Goal: Task Accomplishment & Management: Manage account settings

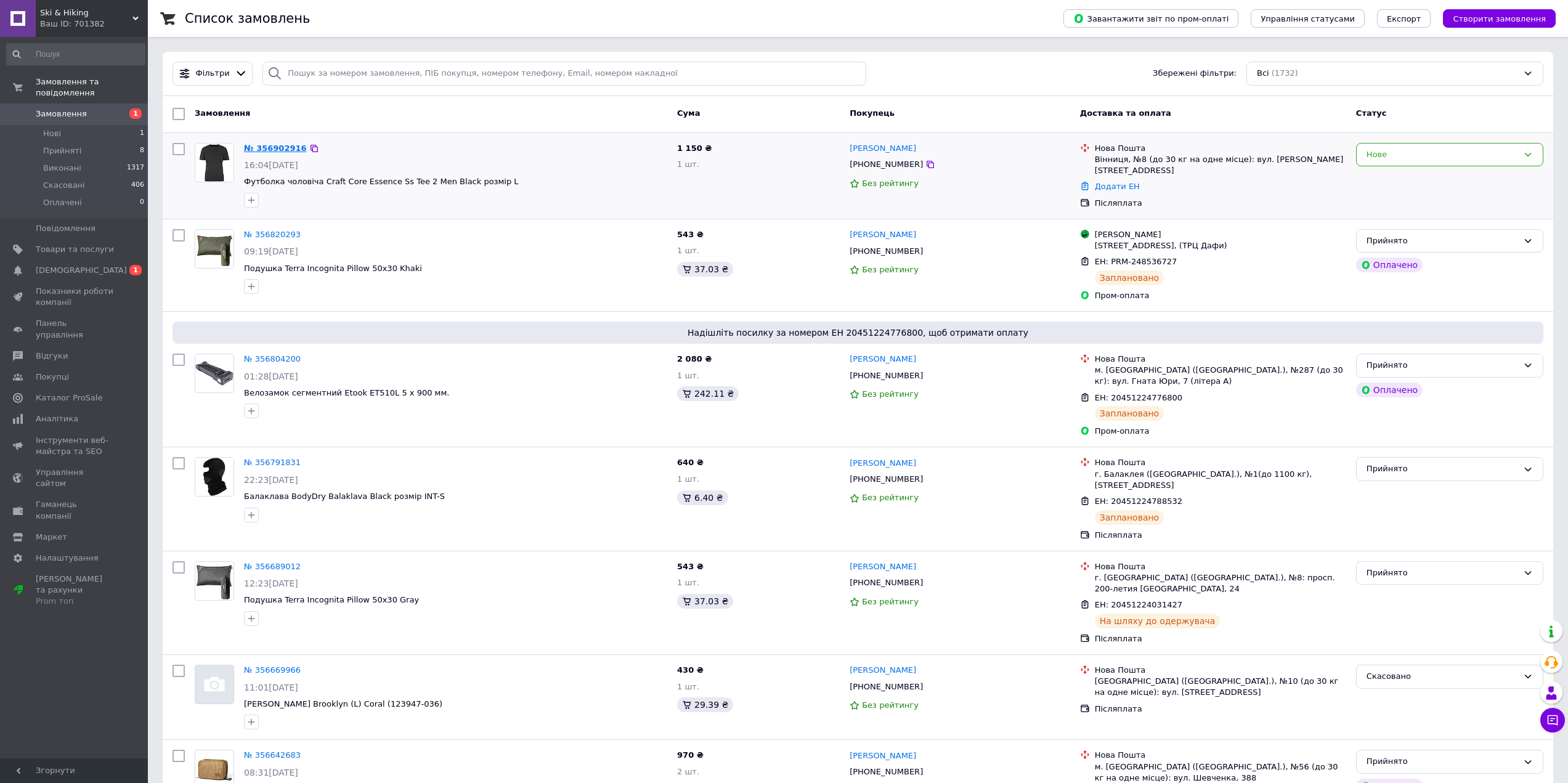
click at [258, 146] on link "№ 356902916" at bounding box center [275, 148] width 63 height 9
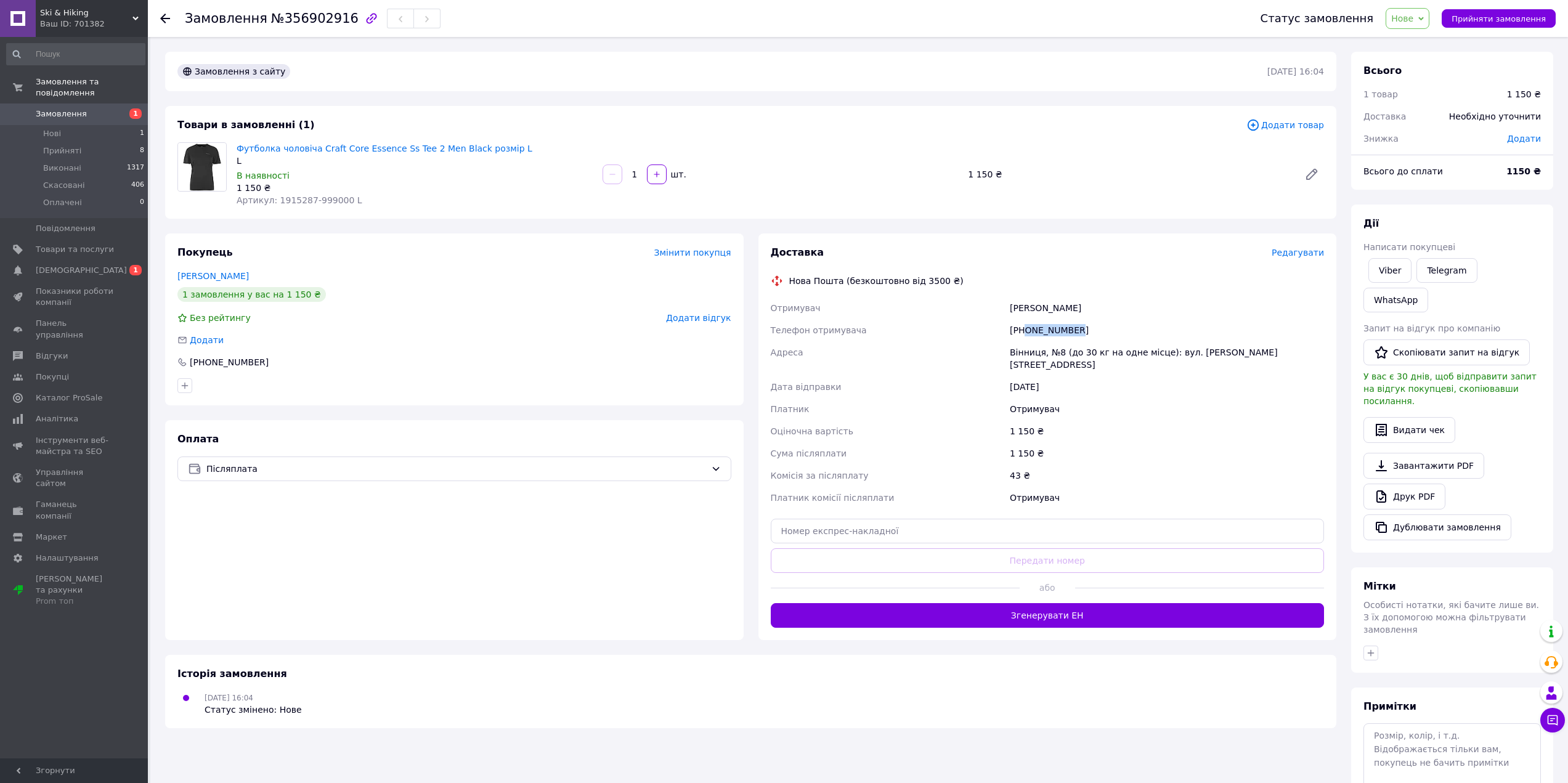
drag, startPoint x: 1026, startPoint y: 330, endPoint x: 1071, endPoint y: 330, distance: 45.0
click at [1071, 330] on div "[PHONE_NUMBER]" at bounding box center [1166, 330] width 319 height 22
copy div "0679473216"
drag, startPoint x: 275, startPoint y: 201, endPoint x: 335, endPoint y: 198, distance: 60.1
click at [335, 198] on span "Артикул: 1915287-999000 L" at bounding box center [299, 200] width 126 height 10
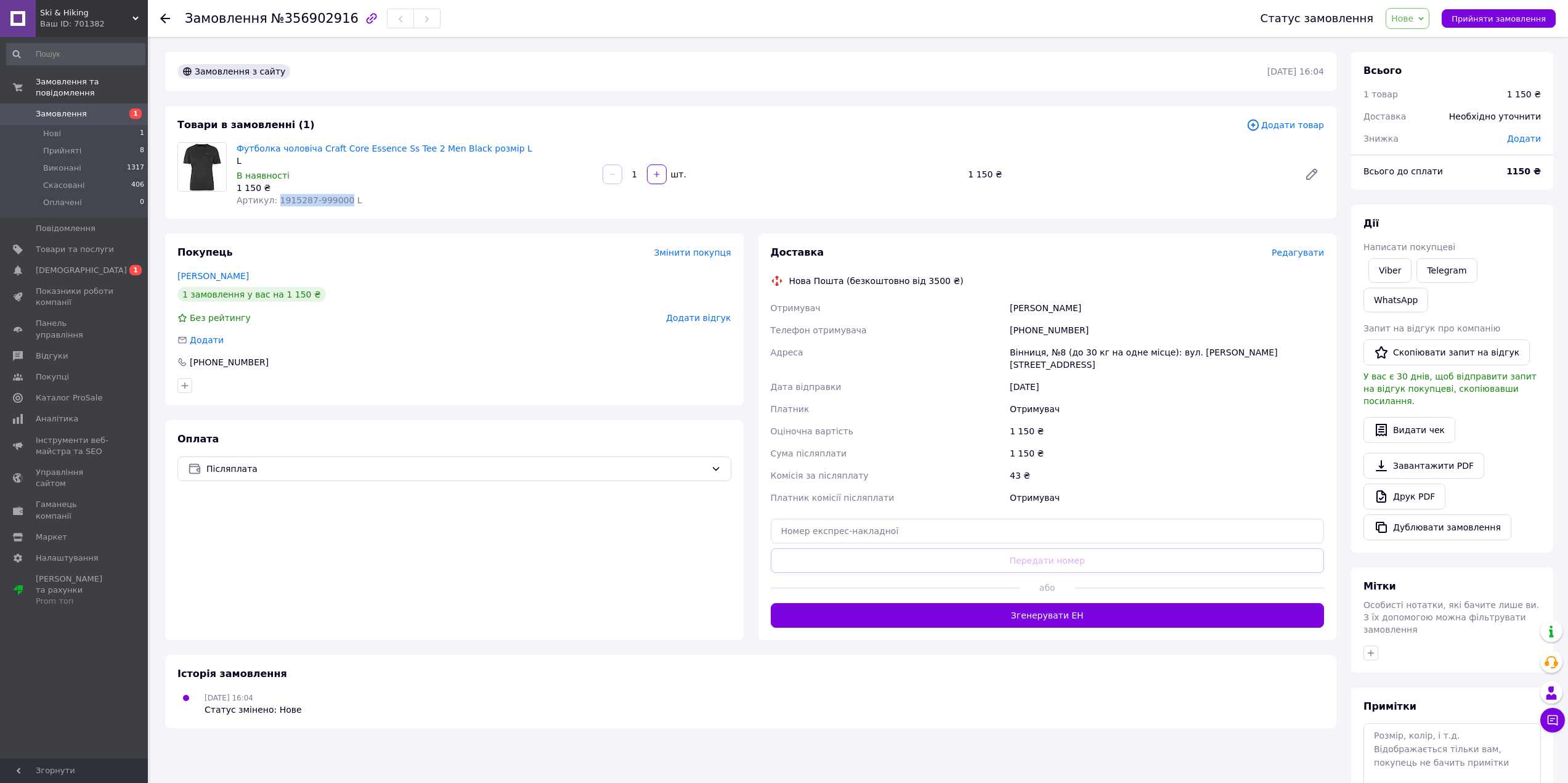
copy span "1915287-999000"
click at [370, 190] on div "1 150 ₴" at bounding box center [414, 188] width 356 height 13
click at [293, 146] on link "Футболка чоловіча Craft Core Essence Ss Tee 2 Men Black розмір L" at bounding box center [384, 149] width 295 height 10
click at [168, 17] on icon at bounding box center [165, 19] width 10 height 10
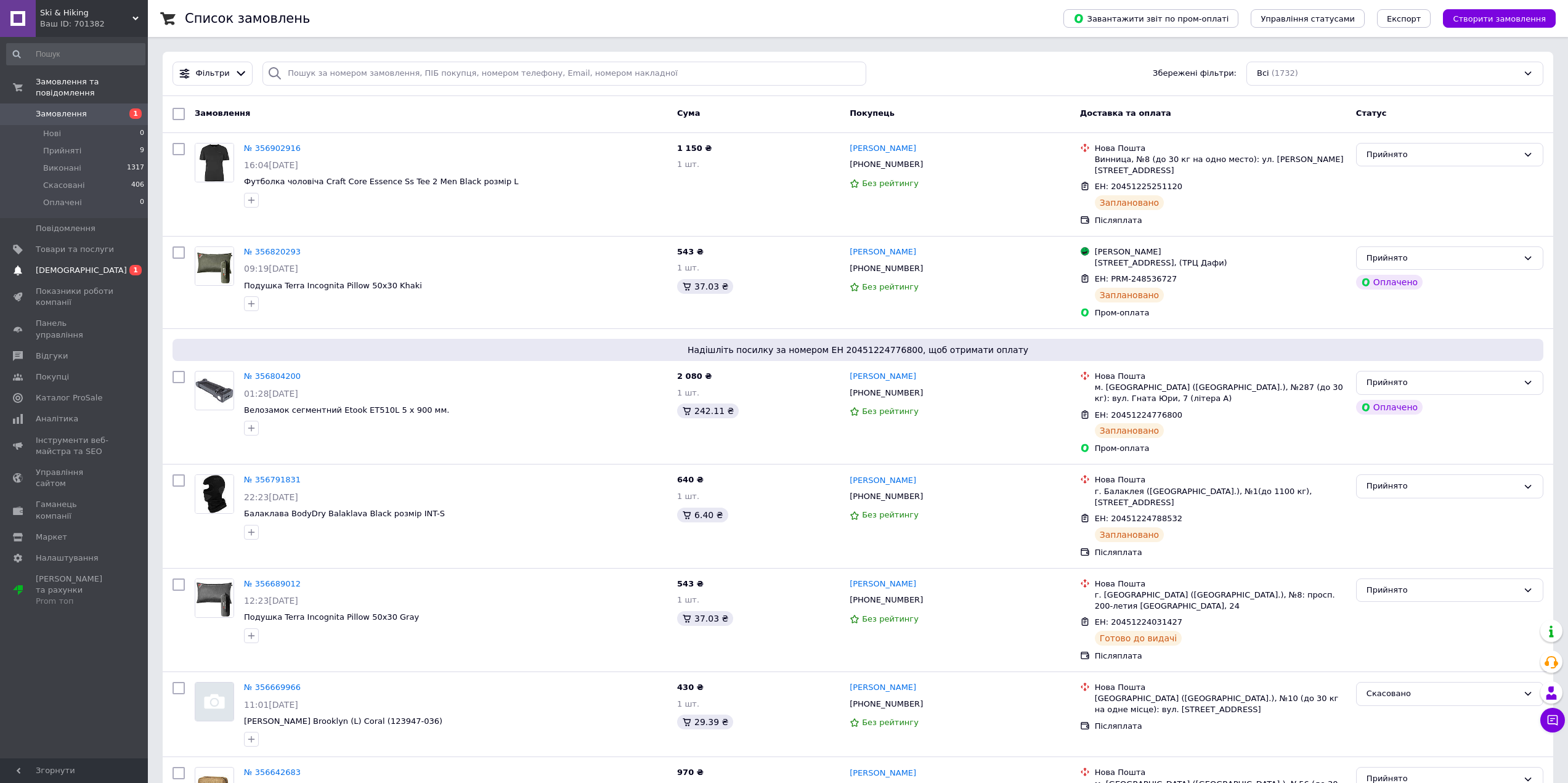
click at [84, 265] on span "[DEMOGRAPHIC_DATA]" at bounding box center [74, 270] width 79 height 11
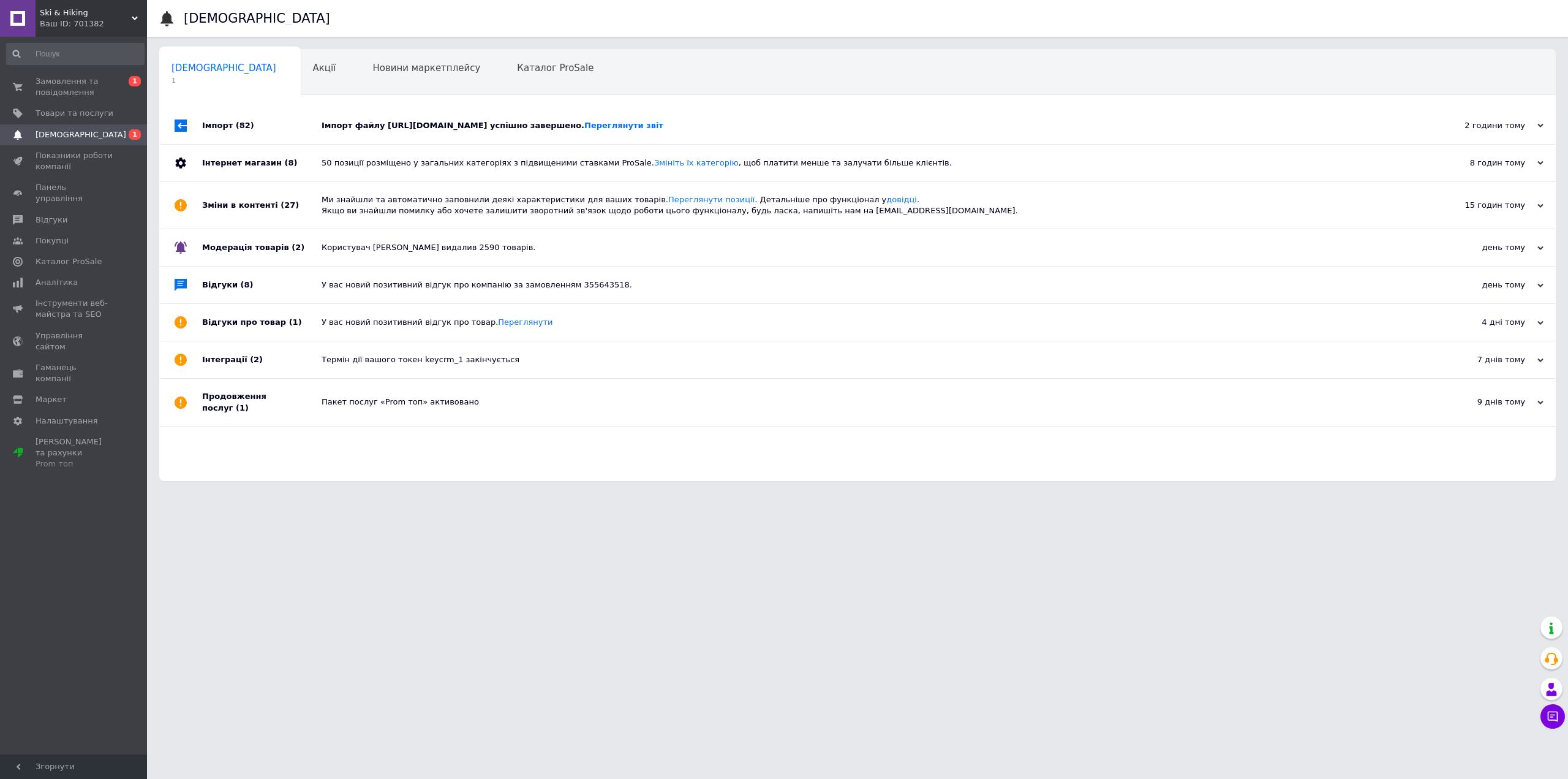
click at [377, 126] on div "Імпорт файлу [URL][DOMAIN_NAME] успішно завершено. Переглянути звіт" at bounding box center [871, 126] width 1099 height 11
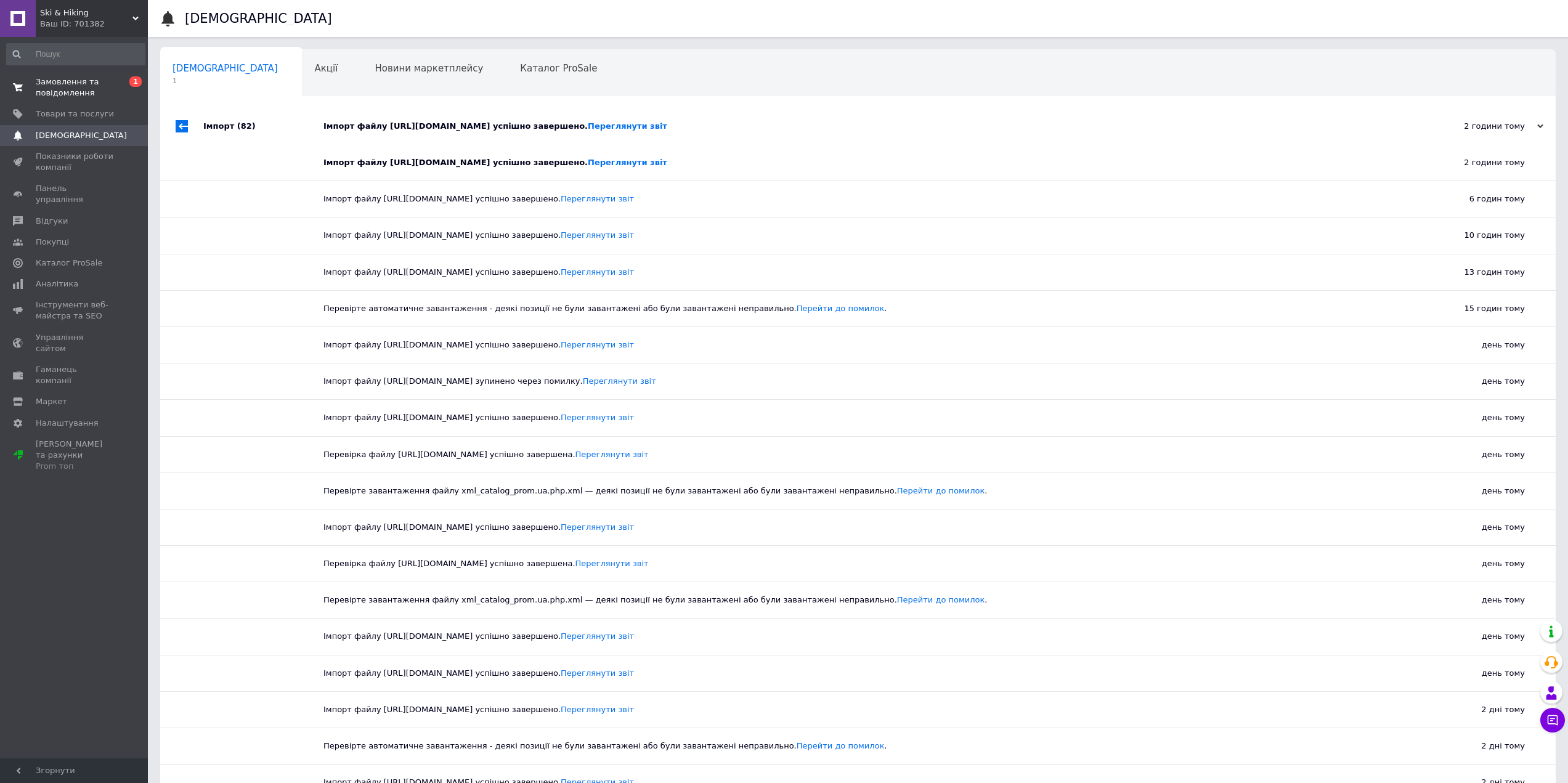
click at [67, 90] on span "Замовлення та повідомлення" at bounding box center [74, 88] width 79 height 22
